Goal: Task Accomplishment & Management: Manage account settings

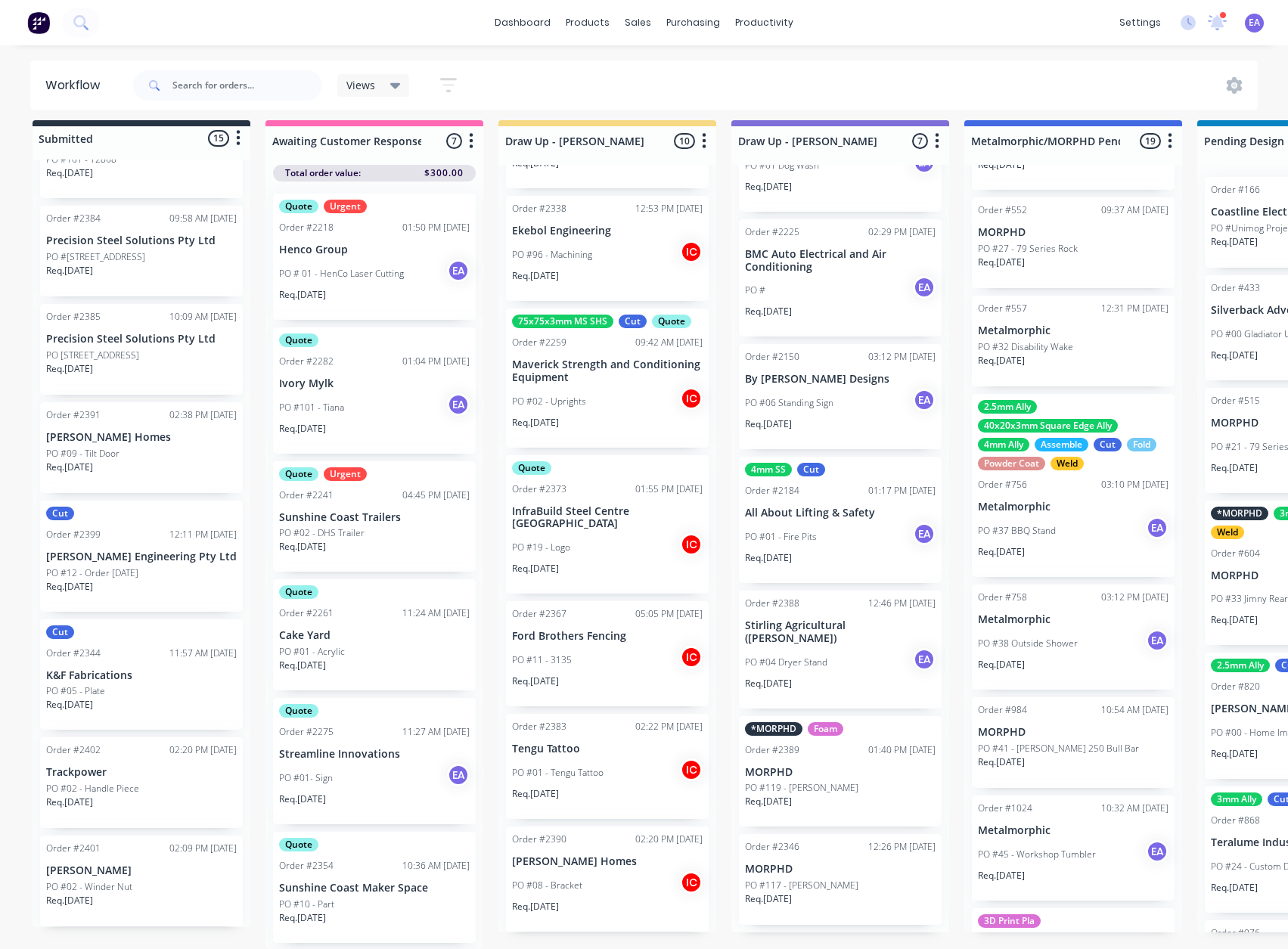
scroll to position [20, 0]
click at [827, 656] on p "PO #04 Dryer Stand" at bounding box center [786, 662] width 83 height 14
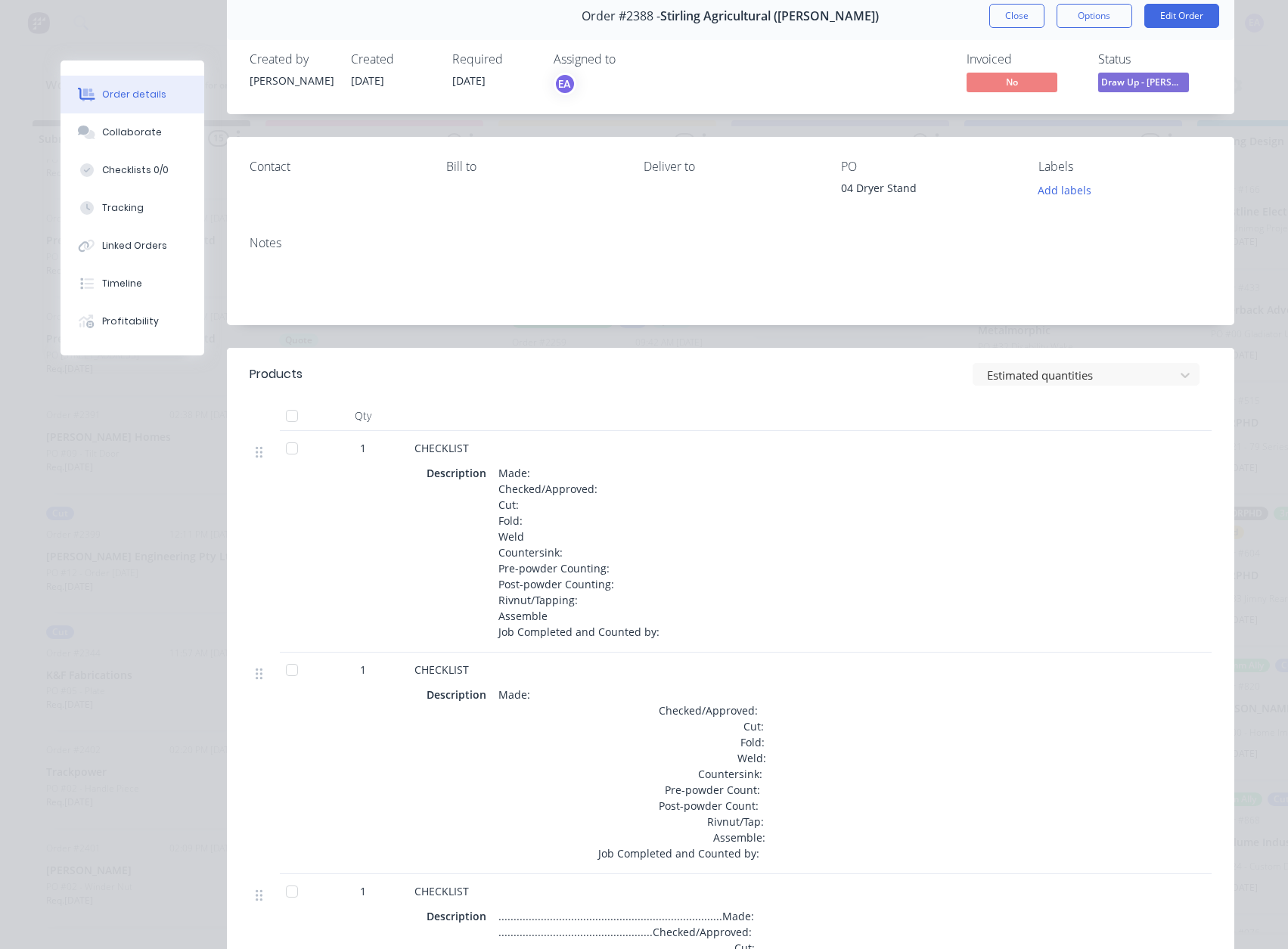
scroll to position [0, 0]
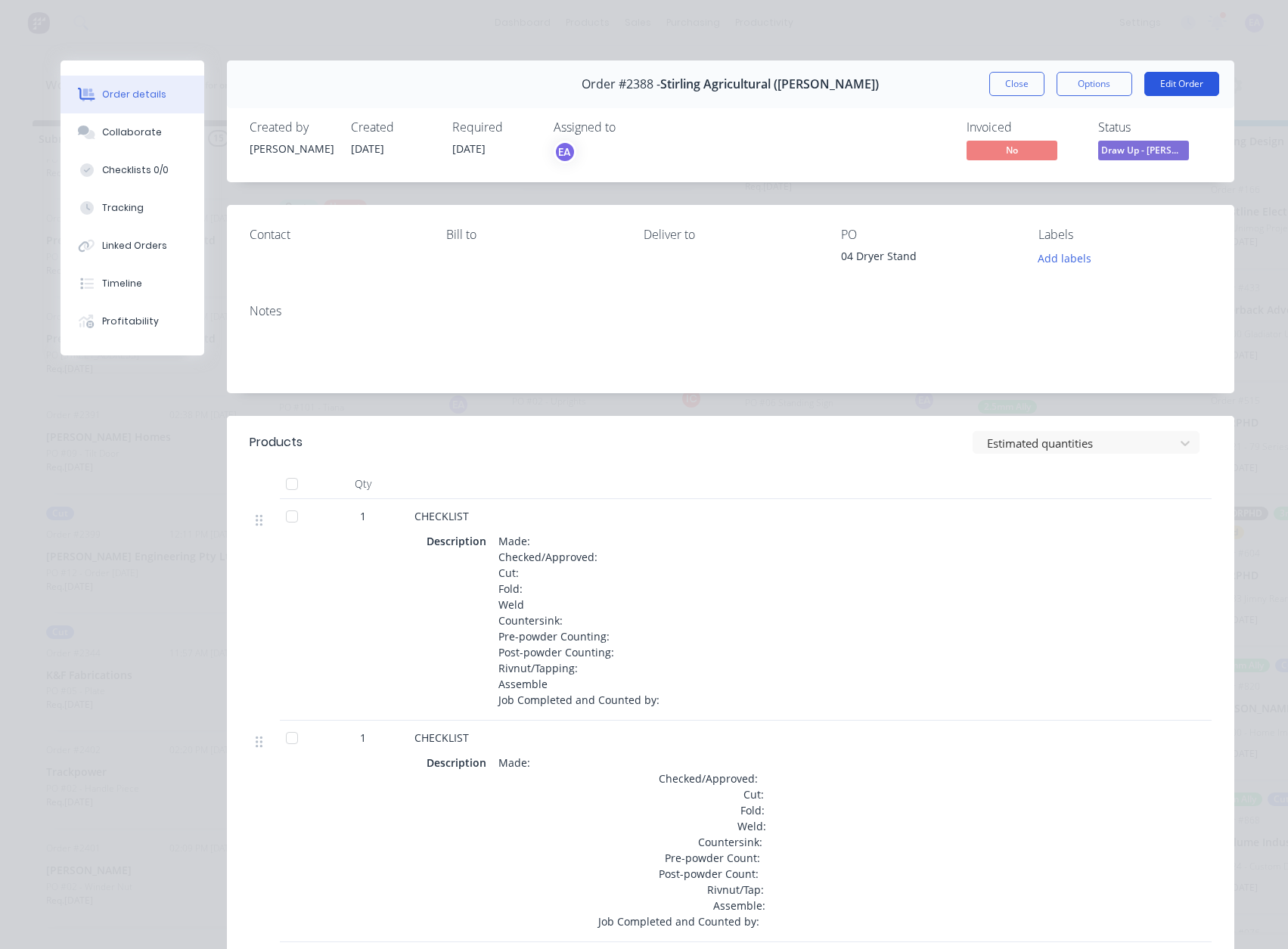
click at [1167, 86] on button "Edit Order" at bounding box center [1181, 83] width 75 height 24
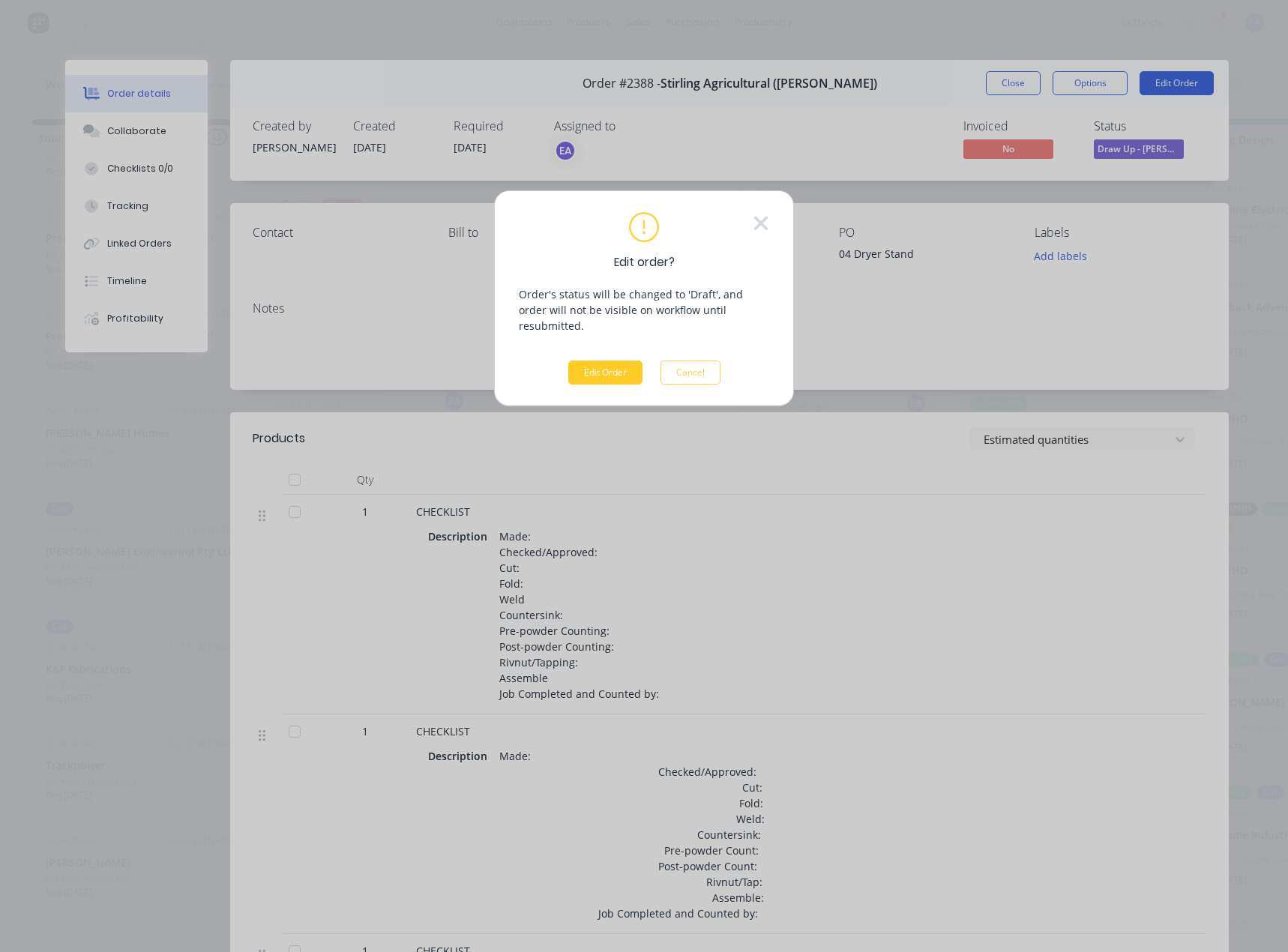
click at [619, 361] on button "Edit Order" at bounding box center [605, 373] width 74 height 24
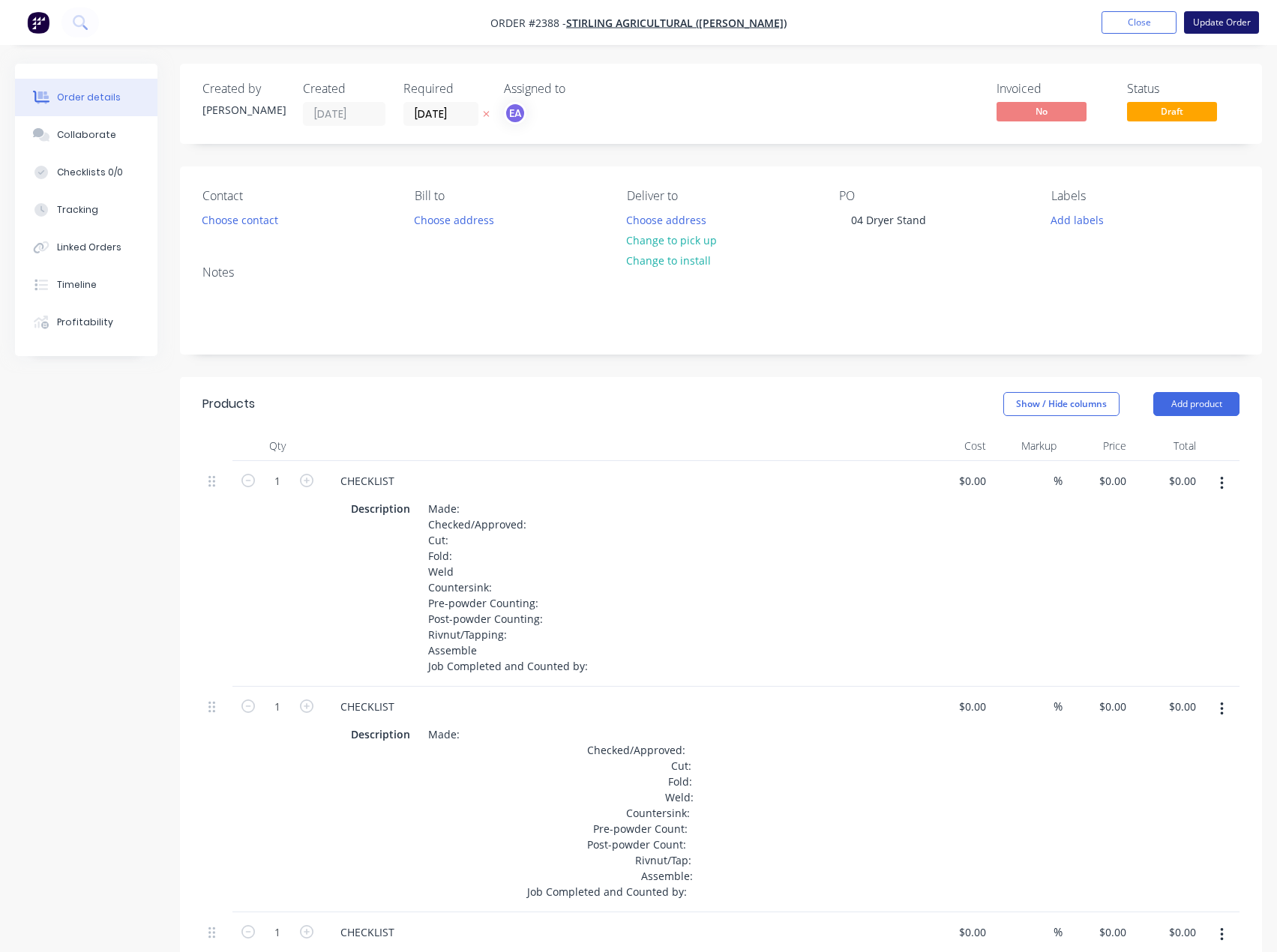
click at [1238, 20] on button "Update Order" at bounding box center [1221, 22] width 75 height 23
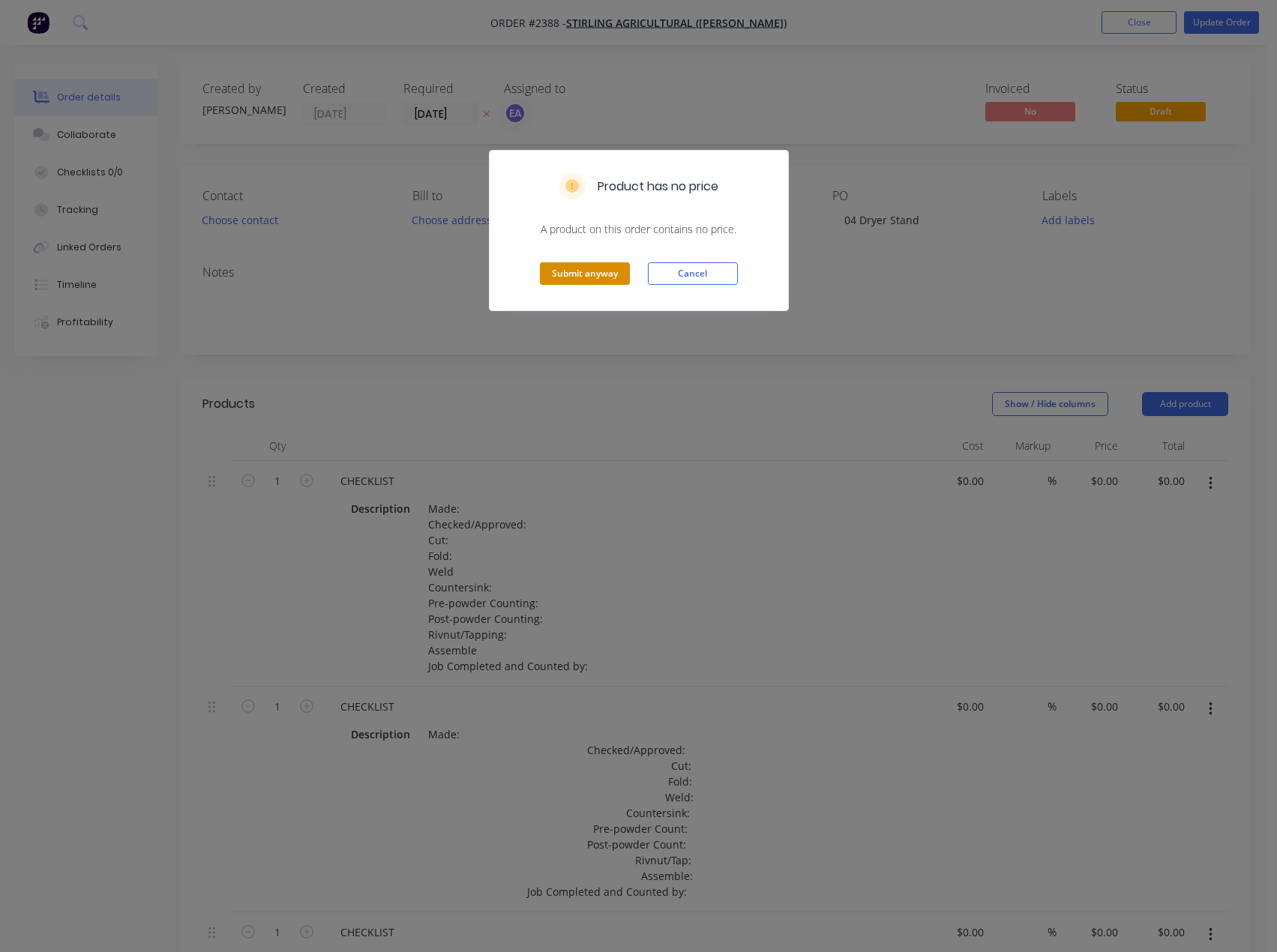
drag, startPoint x: 579, startPoint y: 275, endPoint x: 609, endPoint y: 267, distance: 31.0
click at [579, 273] on button "Submit anyway" at bounding box center [585, 273] width 90 height 23
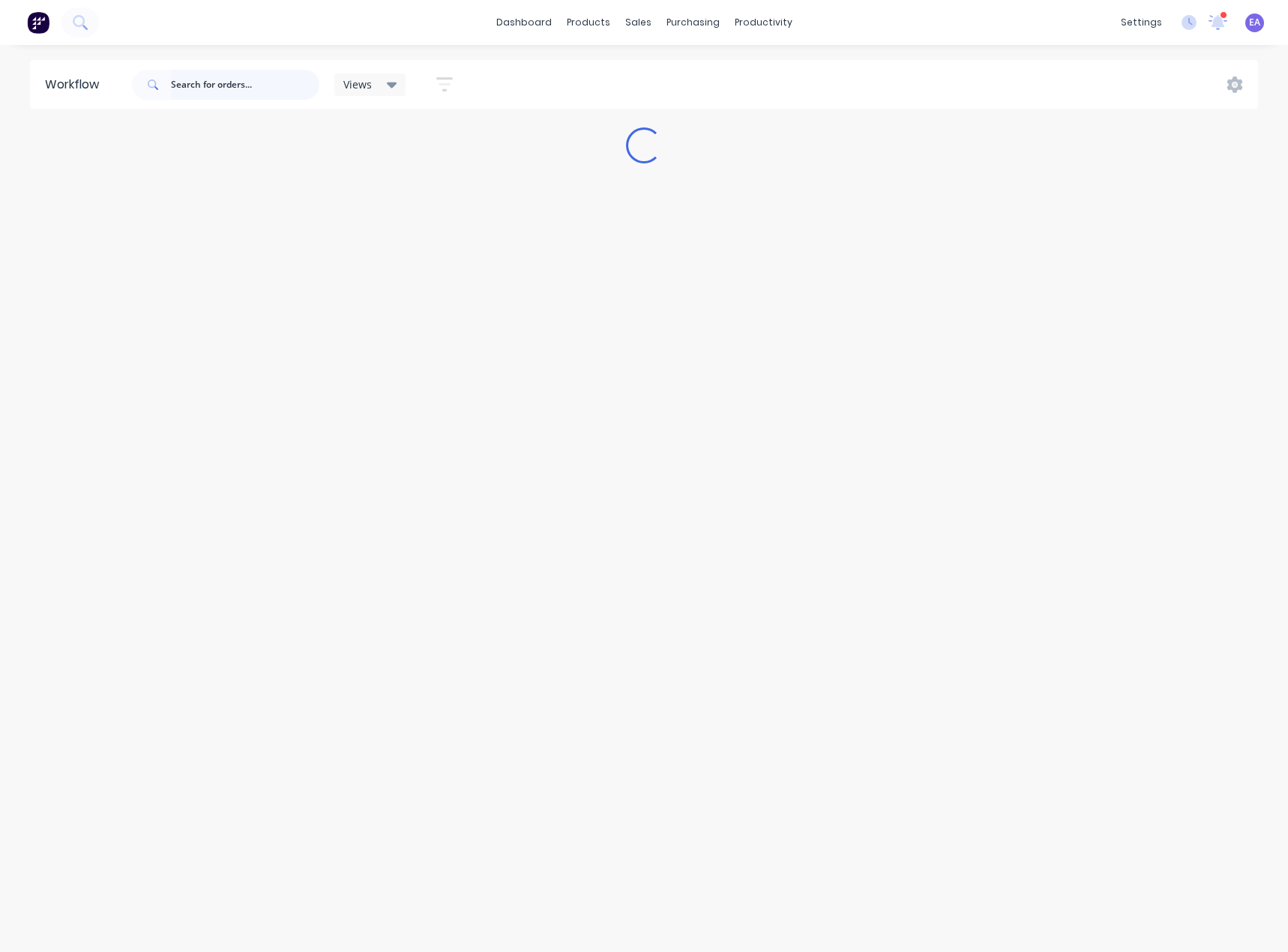
click at [225, 89] on input "text" at bounding box center [245, 84] width 148 height 30
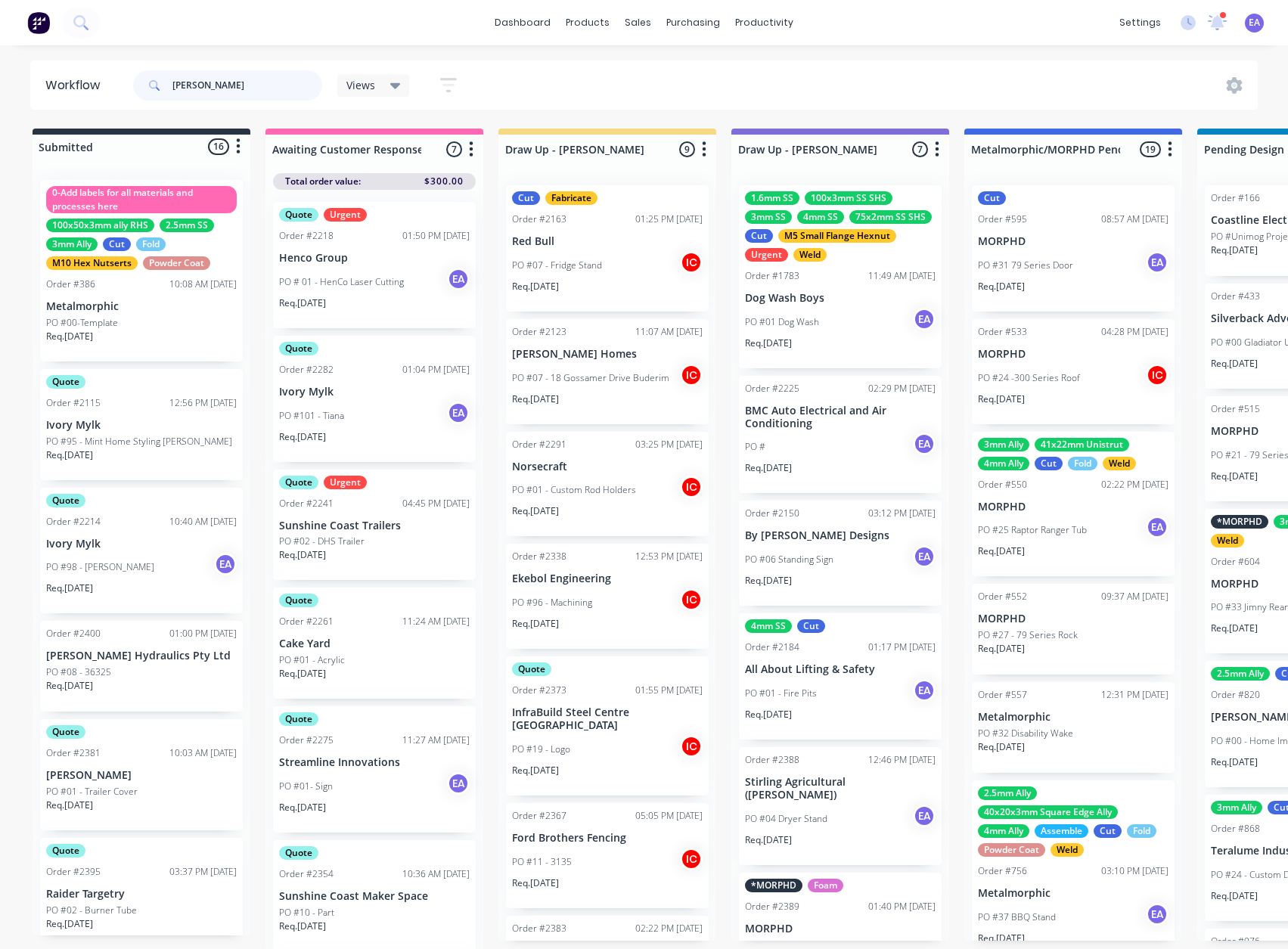
type input "[PERSON_NAME]"
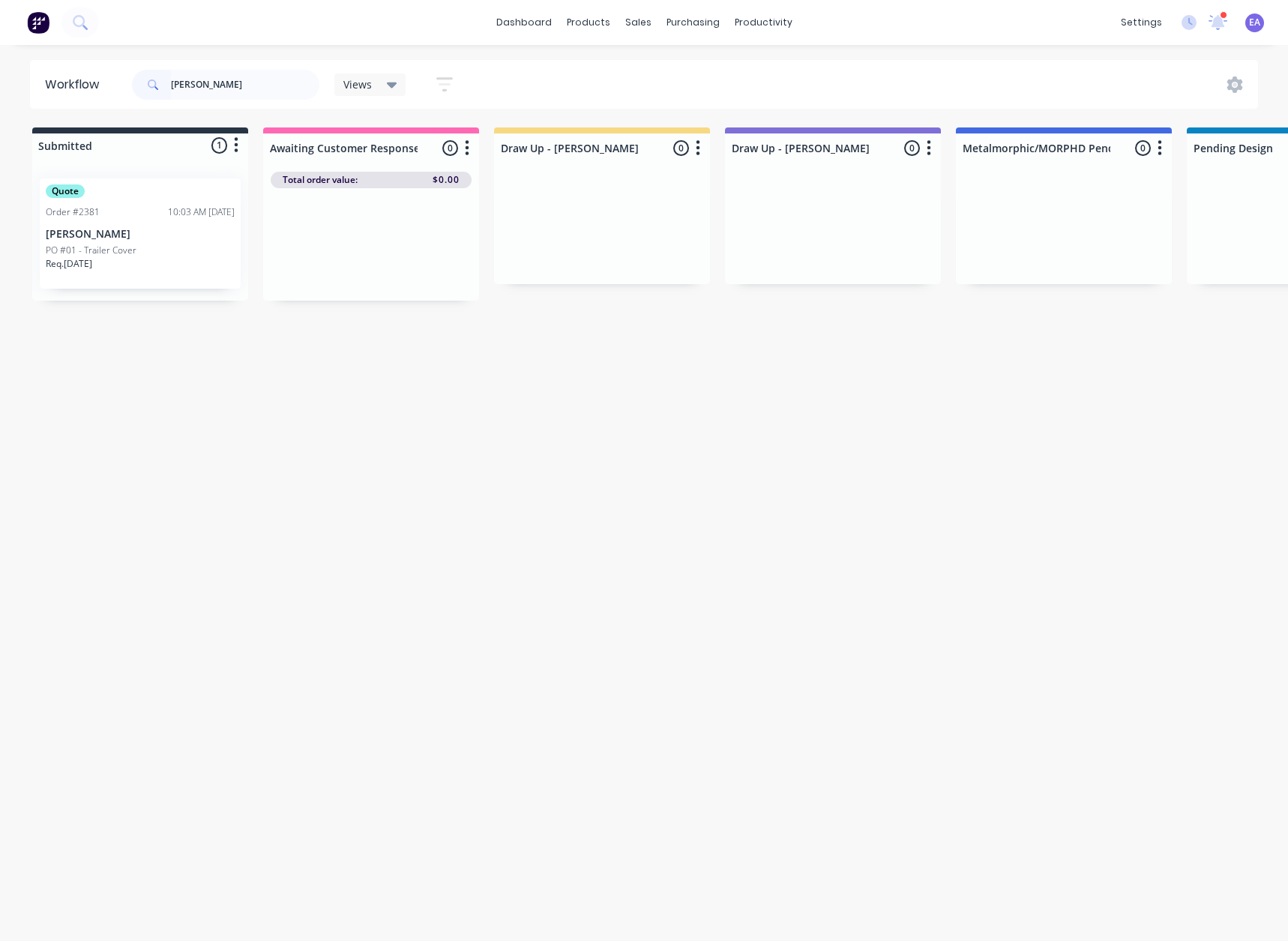
click at [143, 235] on p "[PERSON_NAME]" at bounding box center [140, 234] width 189 height 13
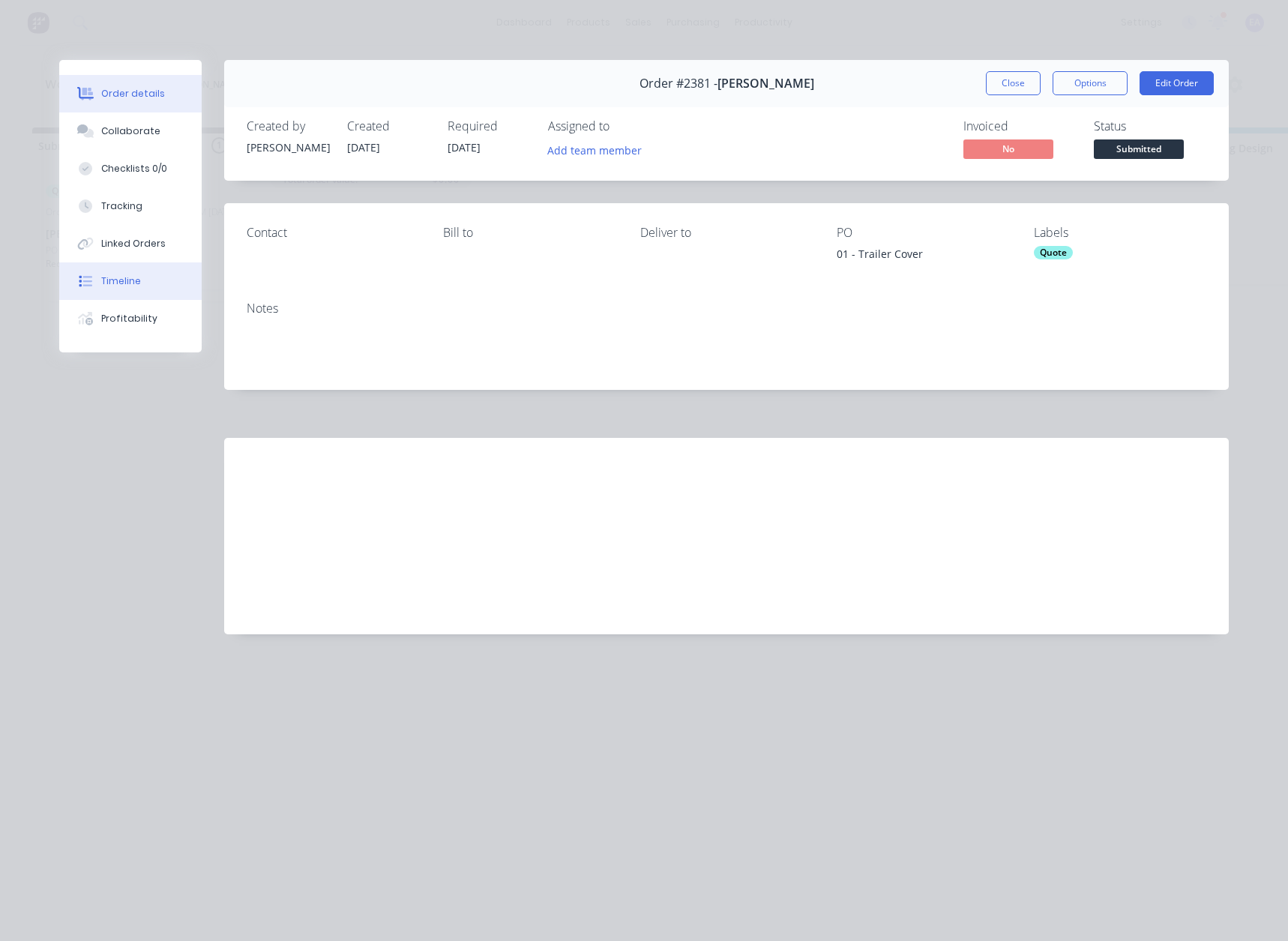
click at [128, 281] on div "Timeline" at bounding box center [121, 281] width 39 height 13
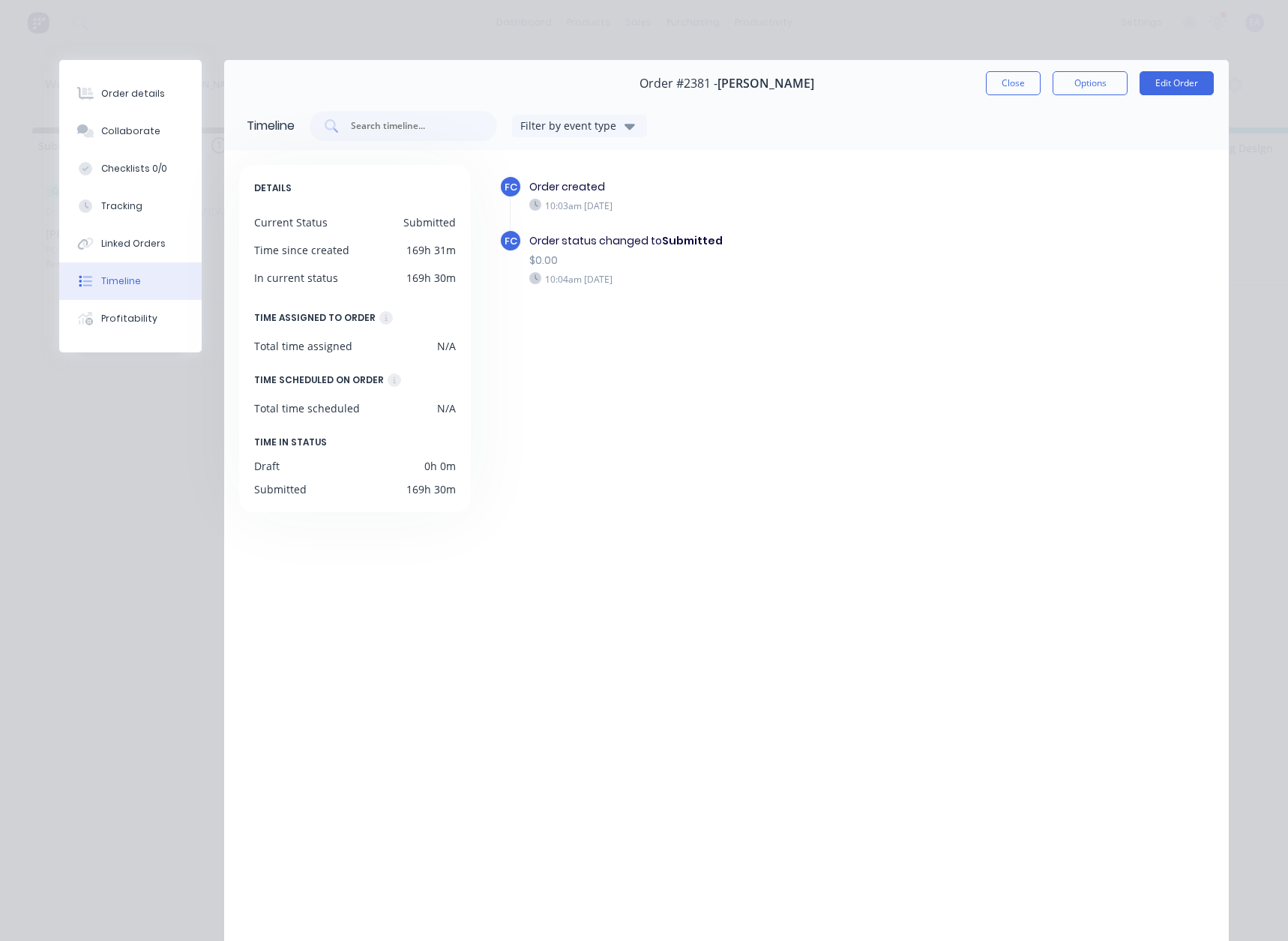
drag, startPoint x: 629, startPoint y: 441, endPoint x: 196, endPoint y: 244, distance: 475.7
click at [629, 440] on div "FC Order created 10:03am [DATE] FC Order status changed to Submitted $0.00 10:0…" at bounding box center [849, 550] width 731 height 772
click at [116, 104] on button "Order details" at bounding box center [130, 94] width 143 height 38
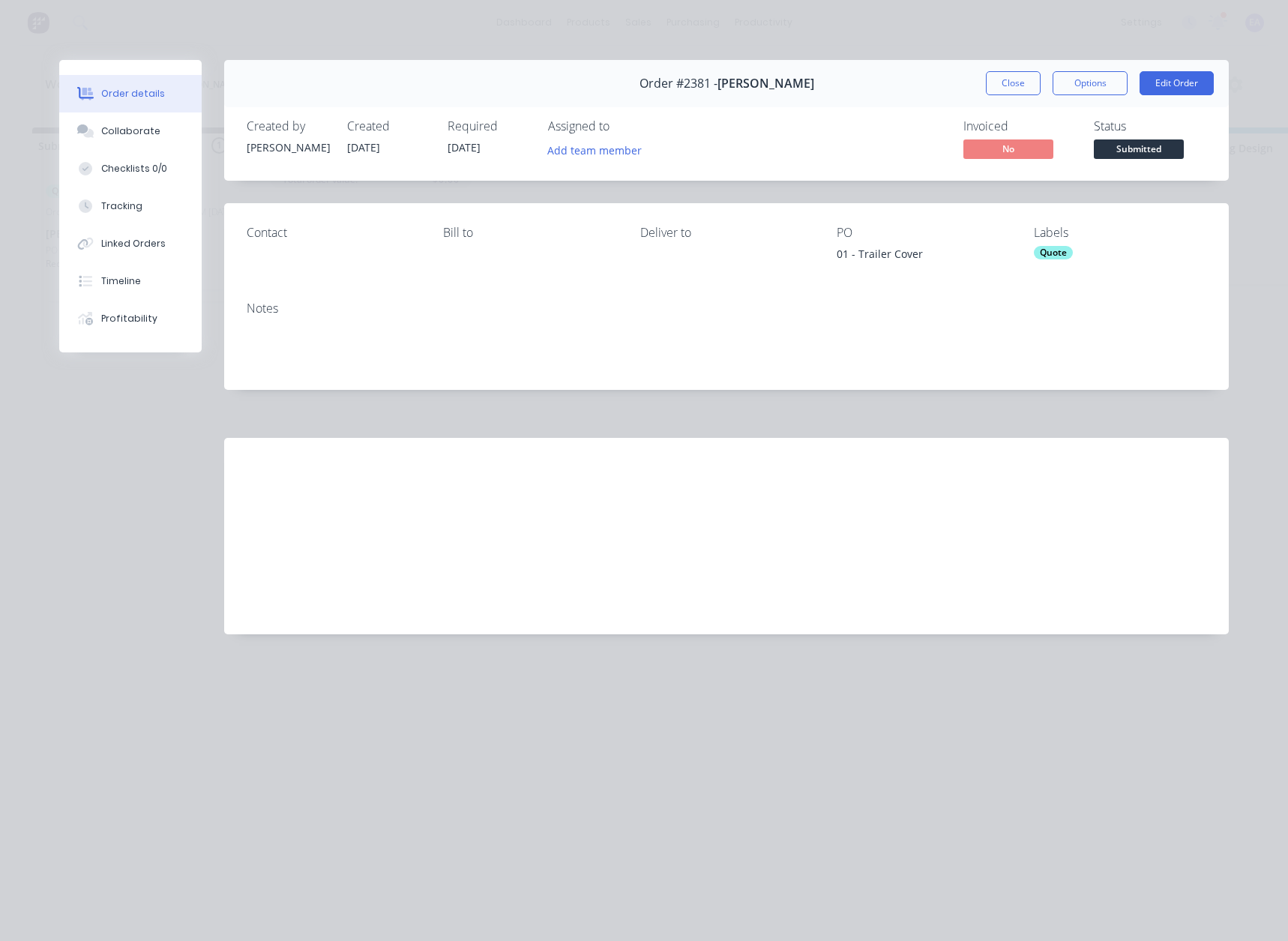
drag, startPoint x: 1027, startPoint y: 83, endPoint x: 730, endPoint y: 329, distance: 385.6
click at [1027, 82] on button "Close" at bounding box center [1013, 83] width 54 height 24
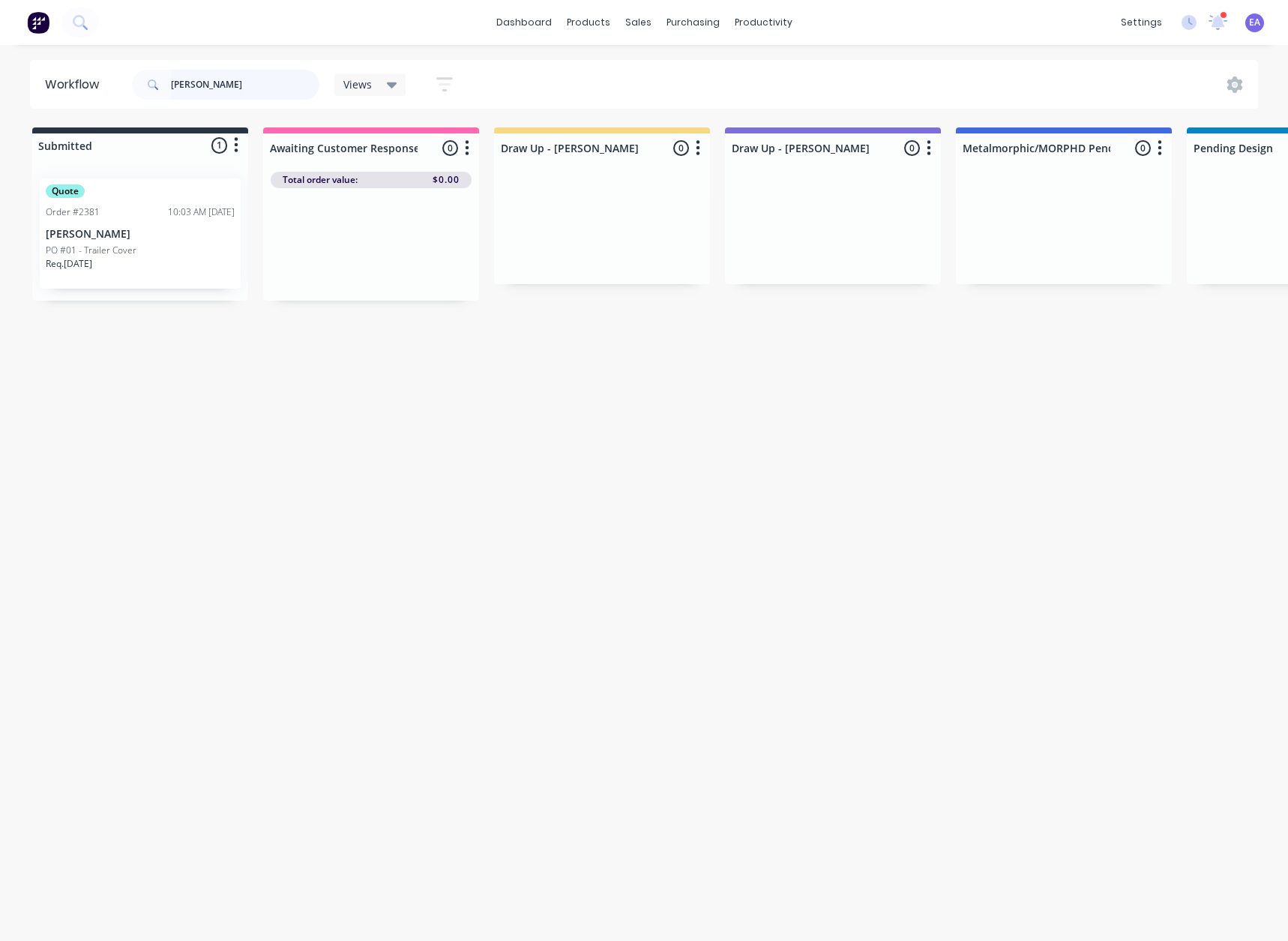
drag, startPoint x: 236, startPoint y: 83, endPoint x: 164, endPoint y: 79, distance: 72.1
click at [164, 79] on div "[PERSON_NAME]" at bounding box center [225, 84] width 188 height 30
click at [530, 340] on div "Workflow Views Save new view None (Default) edit [PERSON_NAME] edit [PERSON_NAM…" at bounding box center [644, 485] width 1288 height 851
